Goal: Manage account settings

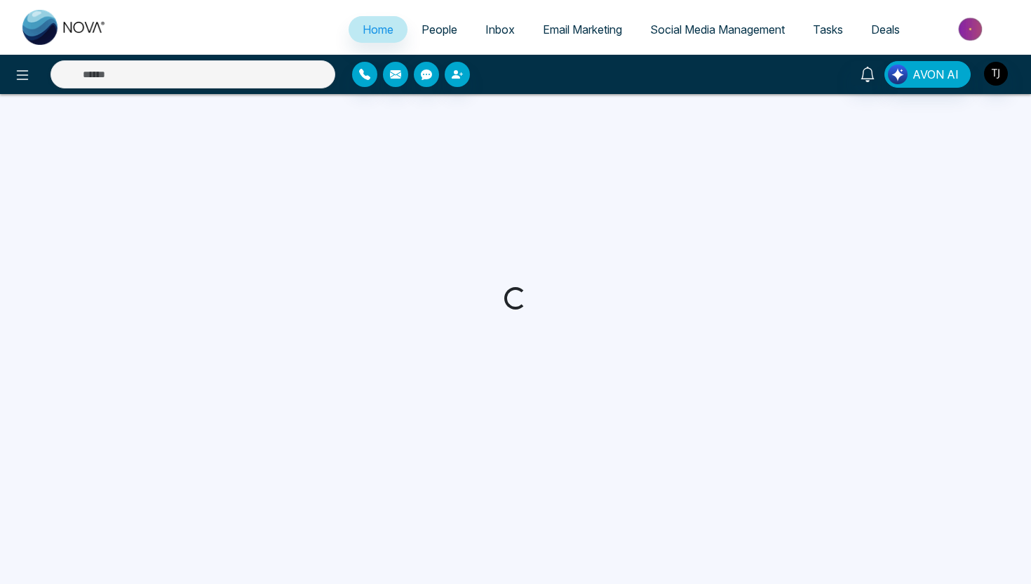
select select "*"
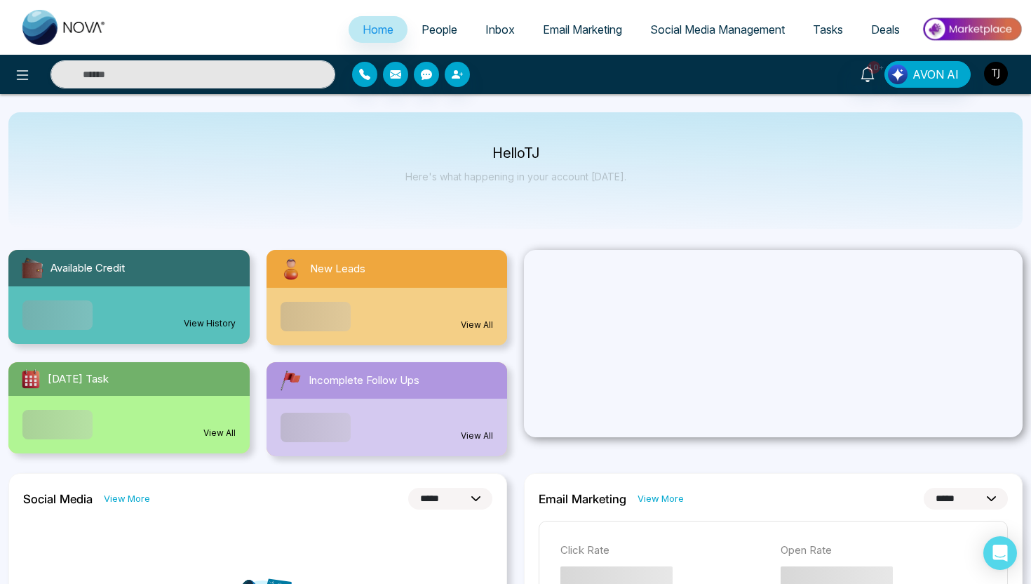
click at [995, 70] on img "button" at bounding box center [996, 74] width 24 height 24
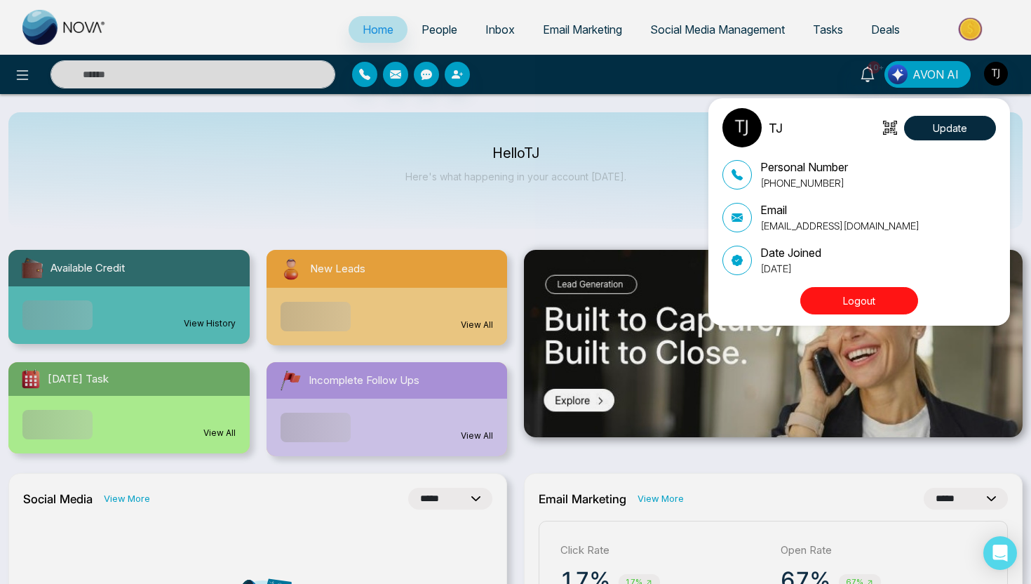
click at [756, 129] on img at bounding box center [742, 127] width 39 height 39
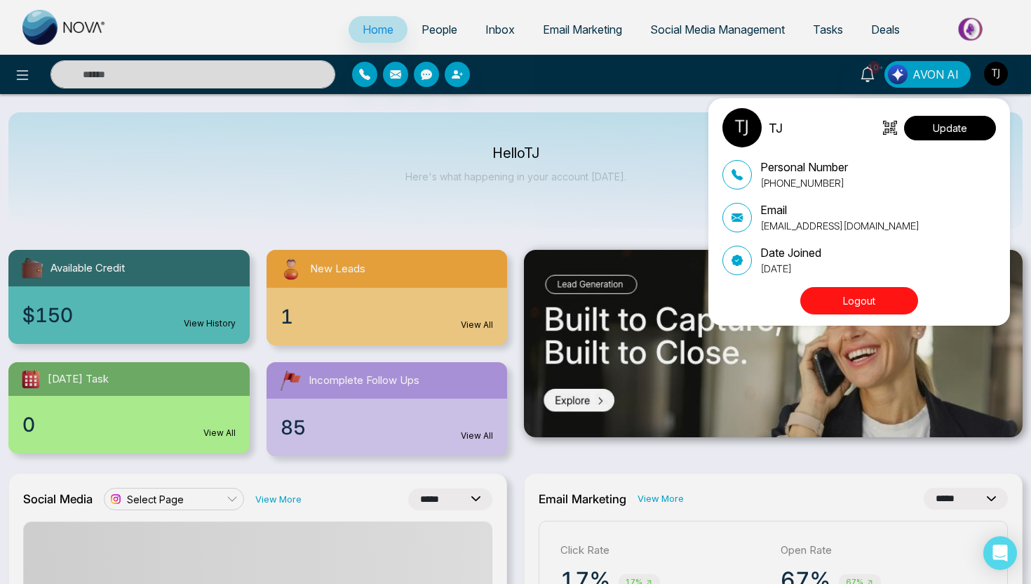
click at [970, 124] on button "Update" at bounding box center [950, 128] width 92 height 25
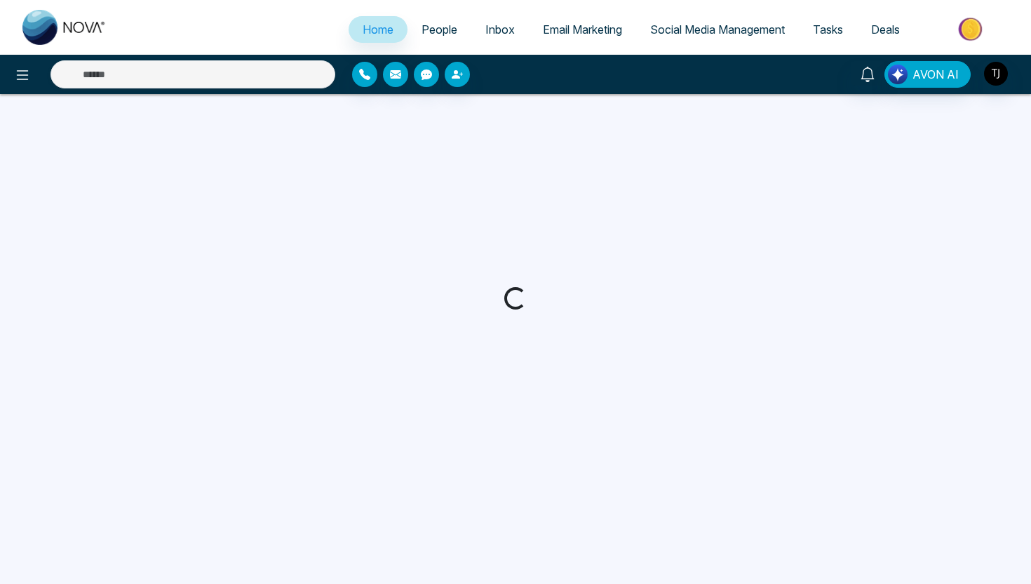
select select "*"
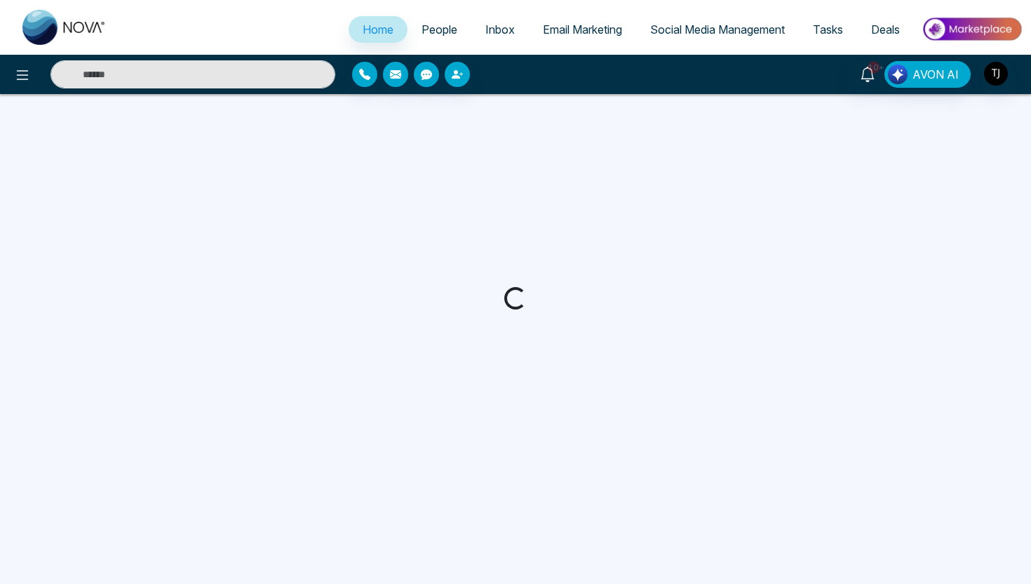
select select "*"
